Goal: Information Seeking & Learning: Learn about a topic

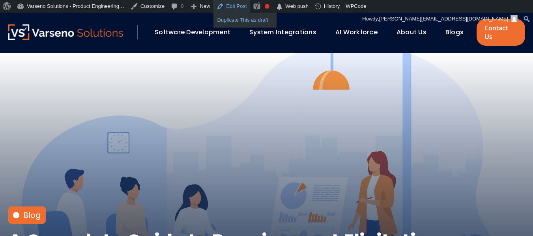
drag, startPoint x: 0, startPoint y: 0, endPoint x: 232, endPoint y: 23, distance: 233.4
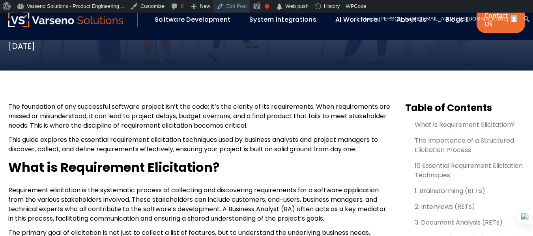
scroll to position [237, 0]
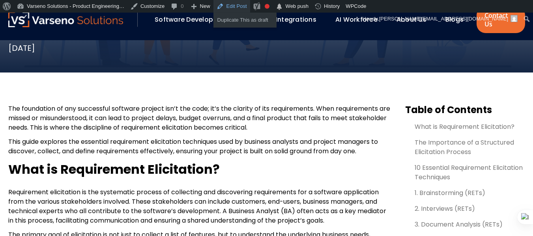
drag, startPoint x: 225, startPoint y: 6, endPoint x: 215, endPoint y: 69, distance: 64.3
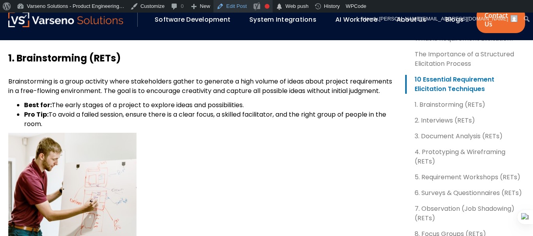
scroll to position [603, 0]
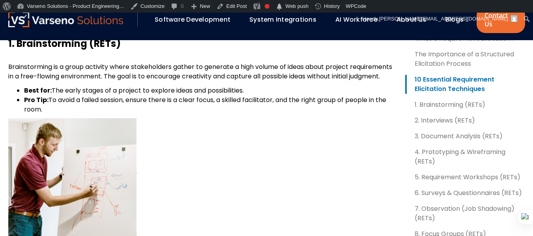
click at [387, 134] on p at bounding box center [200, 182] width 384 height 128
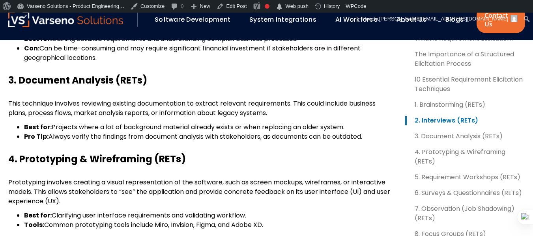
scroll to position [874, 0]
click at [58, 155] on b "4. Prototyping & Wireframing (RETs)" at bounding box center [96, 159] width 177 height 13
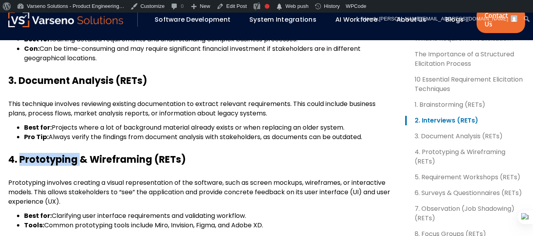
click at [58, 155] on b "4. Prototyping & Wireframing (RETs)" at bounding box center [96, 159] width 177 height 13
copy b "Prototyping"
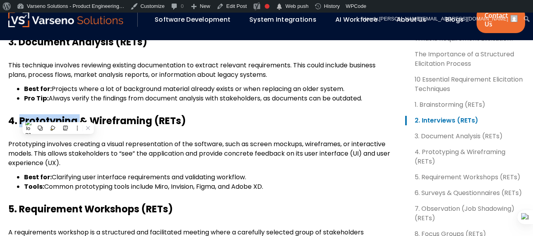
scroll to position [915, 0]
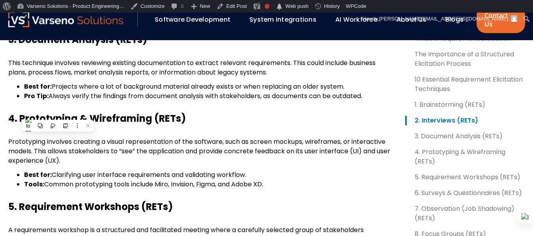
click at [196, 166] on p "Prototyping involves creating a visual representation of the software, such as …" at bounding box center [200, 151] width 384 height 28
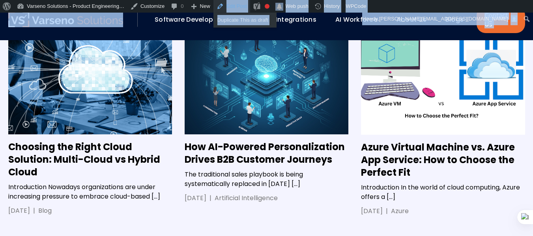
scroll to position [1549, 0]
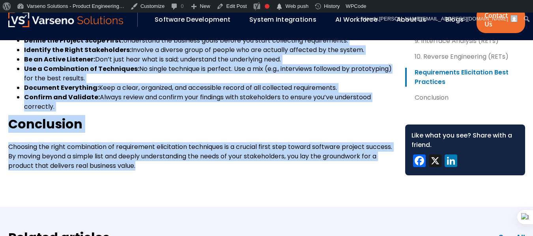
drag, startPoint x: 4, startPoint y: 121, endPoint x: 214, endPoint y: 190, distance: 221.0
copy div "The foundation of any successful software project isn’t the code; it’s the clar…"
click at [108, 77] on li "Use a Combination of Techniques: No single technique is perfect. Use a mix (e.g…" at bounding box center [208, 73] width 368 height 19
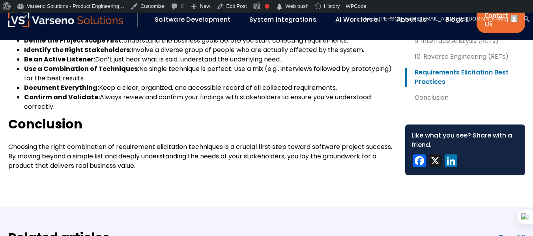
scroll to position [1548, 0]
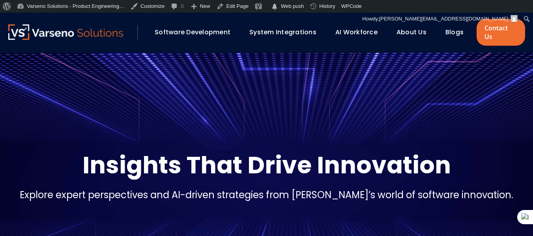
scroll to position [156, 0]
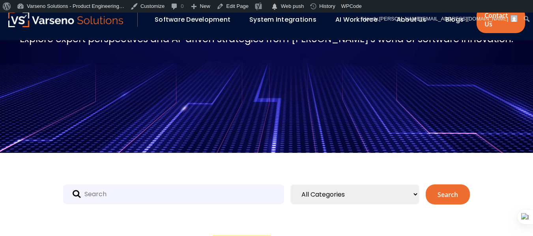
drag, startPoint x: 0, startPoint y: 0, endPoint x: 190, endPoint y: 184, distance: 264.7
click at [190, 185] on input "text" at bounding box center [173, 195] width 221 height 20
paste input "Prototyping"
type input "Prototyping"
click at [442, 185] on button "Search" at bounding box center [448, 195] width 44 height 20
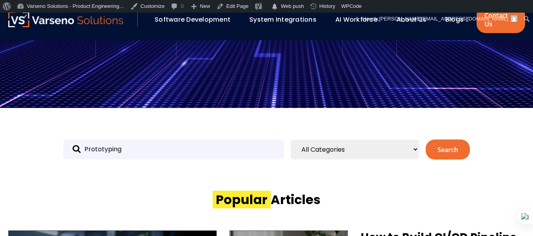
scroll to position [215, 0]
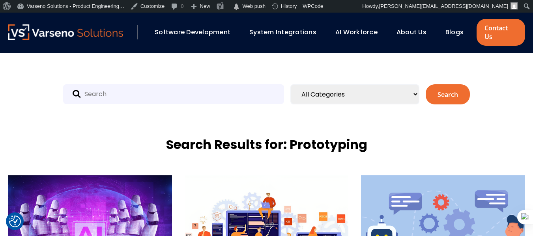
click at [123, 91] on input "text" at bounding box center [173, 94] width 221 height 20
type input "UX"
click at [431, 89] on button "Search" at bounding box center [448, 94] width 44 height 20
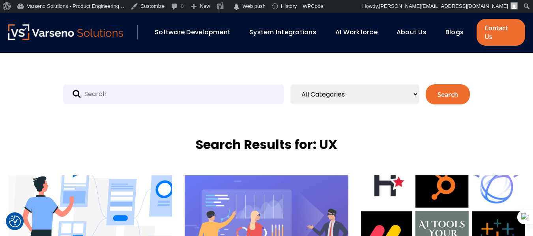
click at [254, 89] on input "text" at bounding box center [173, 94] width 221 height 20
paste input "Business Intelligence in Construction"
type input "Business Intelligence"
click at [426, 84] on button "Search" at bounding box center [448, 94] width 44 height 20
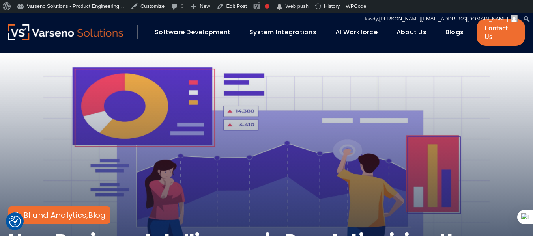
click at [404, 63] on div "BI and Analytics , Blog How Business Intelligence is Revolutionizing the Constr…" at bounding box center [266, 181] width 532 height 256
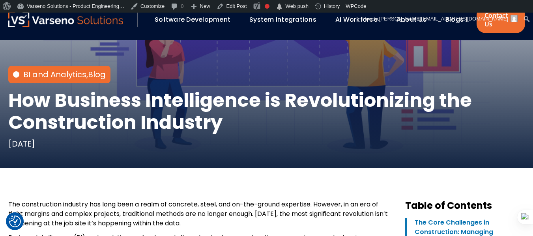
scroll to position [141, 0]
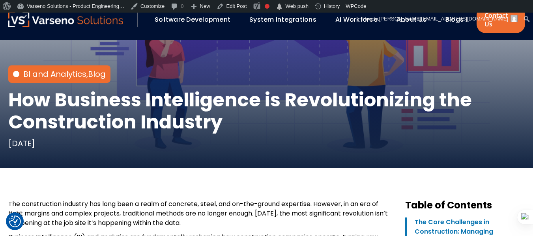
click at [95, 97] on h1 "How Business Intelligence is Revolutionizing the Construction Industry" at bounding box center [266, 111] width 517 height 44
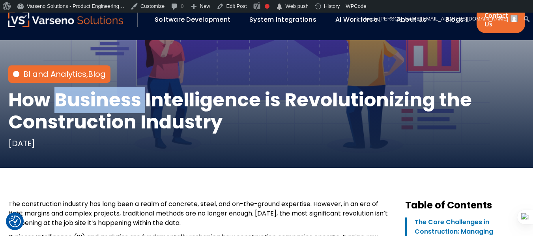
click at [95, 97] on h1 "How Business Intelligence is Revolutionizing the Construction Industry" at bounding box center [266, 111] width 517 height 44
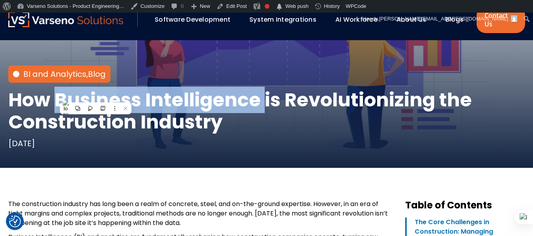
copy h1 "Business Intelligence"
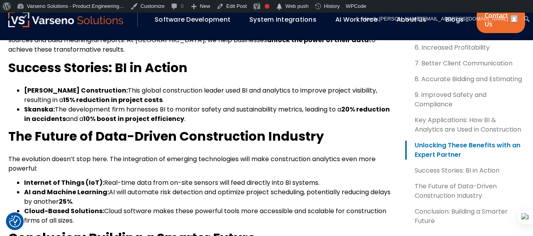
scroll to position [1296, 0]
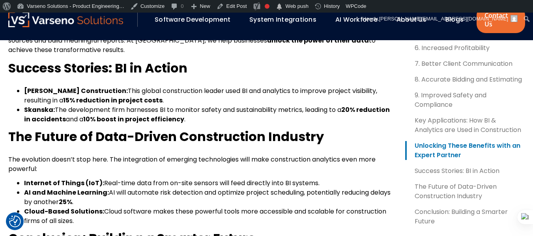
click at [213, 134] on h2 "The Future of Data-Driven Construction Industry" at bounding box center [200, 136] width 384 height 17
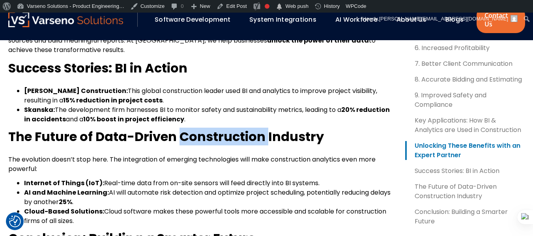
click at [213, 134] on h2 "The Future of Data-Driven Construction Industry" at bounding box center [200, 136] width 384 height 17
copy h2 "Construction"
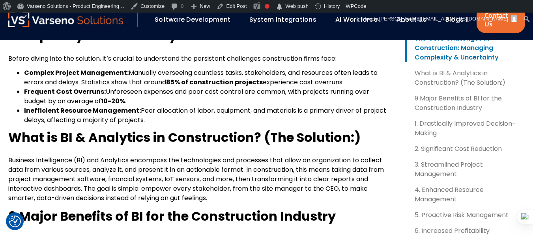
scroll to position [396, 0]
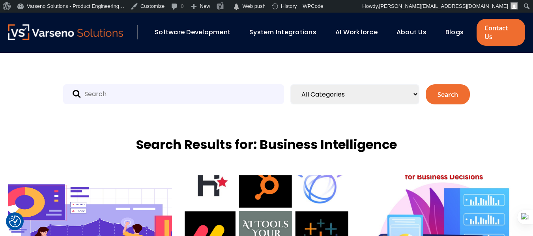
click at [201, 88] on input "text" at bounding box center [173, 94] width 221 height 20
type input "i"
type input "IOT"
click at [426, 84] on button "Search" at bounding box center [448, 94] width 44 height 20
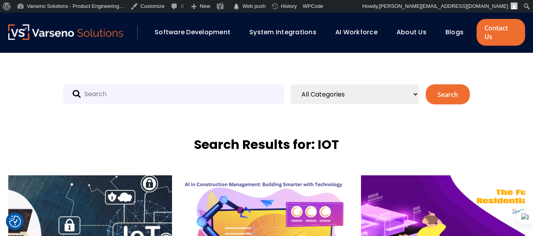
click at [211, 85] on input "text" at bounding box center [173, 94] width 221 height 20
paste input "Construction"
type input "Construction"
click at [426, 84] on button "Search" at bounding box center [448, 94] width 44 height 20
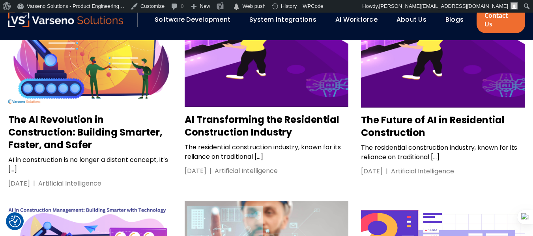
scroll to position [192, 0]
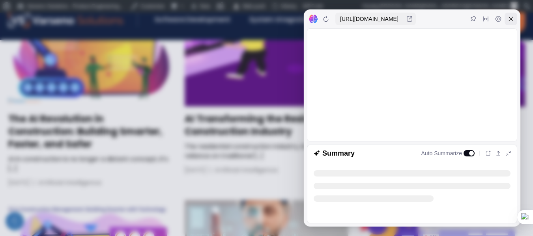
click at [510, 19] on icon at bounding box center [511, 19] width 4 height 4
click at [511, 19] on icon at bounding box center [511, 19] width 6 height 6
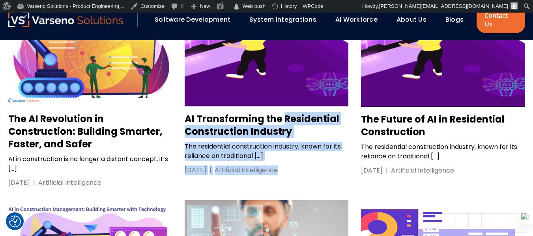
drag, startPoint x: 358, startPoint y: 98, endPoint x: 284, endPoint y: 110, distance: 75.5
copy div "Residential Construction Industry The residential construction industry, known …"
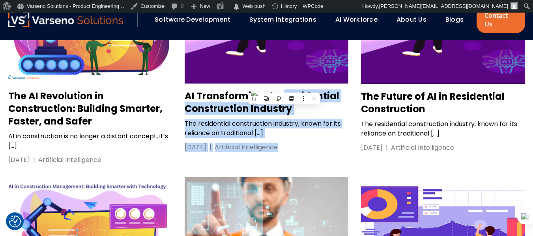
scroll to position [215, 0]
